Goal: Navigation & Orientation: Find specific page/section

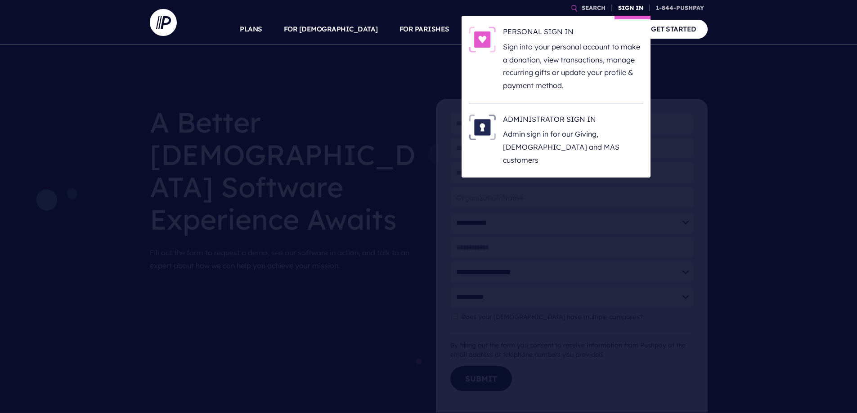
click at [627, 4] on link "SIGN IN" at bounding box center [630, 8] width 32 height 16
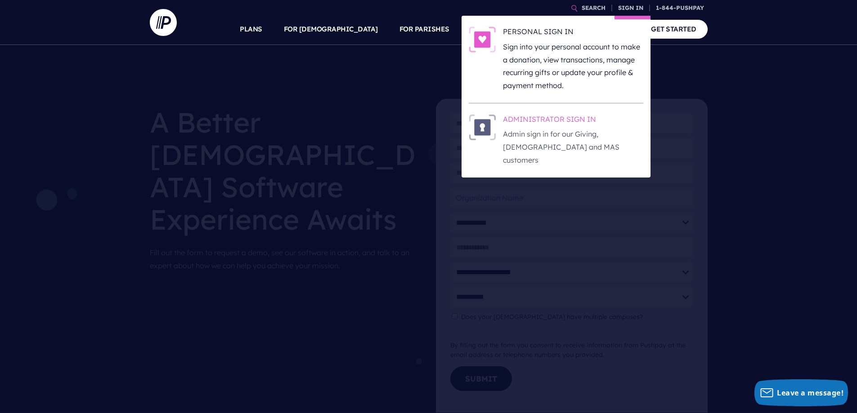
click at [557, 121] on h6 "ADMINISTRATOR SIGN IN" at bounding box center [573, 120] width 140 height 13
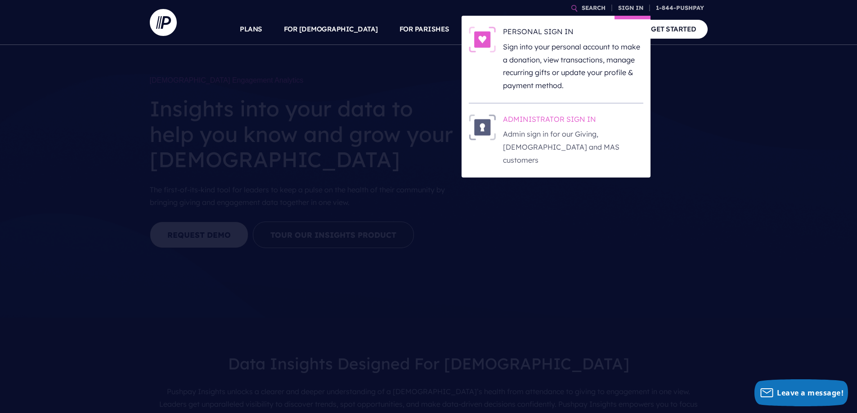
click at [527, 128] on p "Admin sign in for our Giving, [DEMOGRAPHIC_DATA] and MAS customers" at bounding box center [573, 147] width 140 height 39
